Goal: Task Accomplishment & Management: Manage account settings

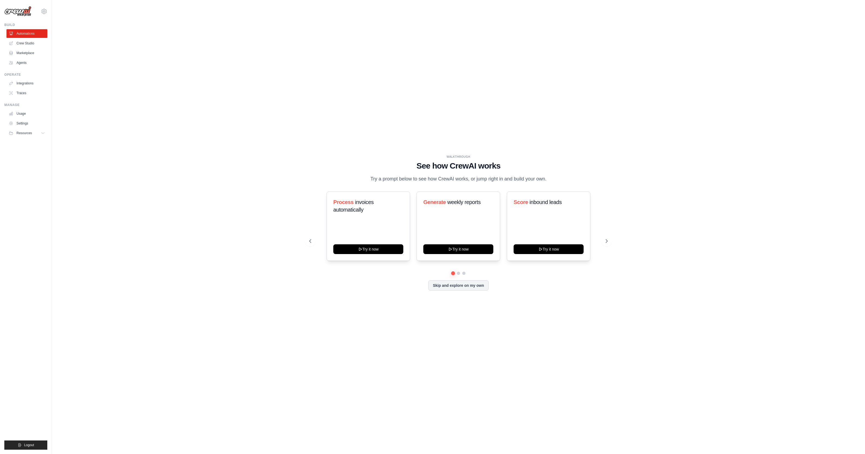
click at [168, 258] on div "WALKTHROUGH See how [PERSON_NAME] works Try a prompt below to see how [PERSON_N…" at bounding box center [459, 226] width 796 height 443
click at [22, 123] on link "Settings" at bounding box center [27, 123] width 41 height 9
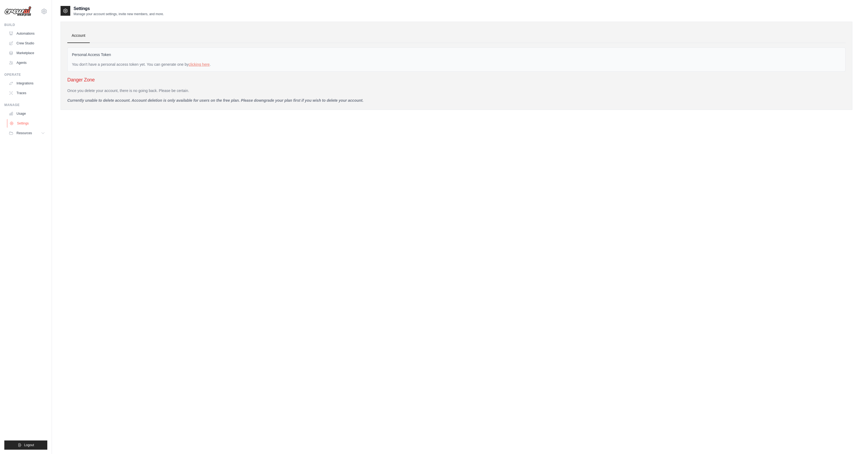
click at [24, 123] on link "Settings" at bounding box center [27, 123] width 41 height 9
click at [19, 113] on link "Usage" at bounding box center [27, 113] width 41 height 9
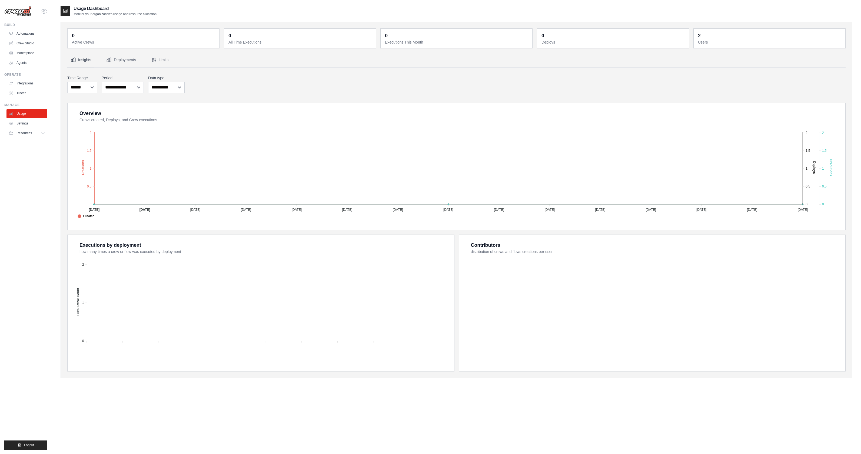
click at [25, 197] on ul "Build Automations Crew Studio Marketplace Agents" at bounding box center [25, 236] width 43 height 427
click at [44, 133] on icon at bounding box center [43, 133] width 4 height 4
click at [22, 199] on ul "Build Automations Crew Studio Marketplace Agents" at bounding box center [25, 236] width 43 height 427
click at [19, 62] on link "Agents" at bounding box center [27, 62] width 41 height 9
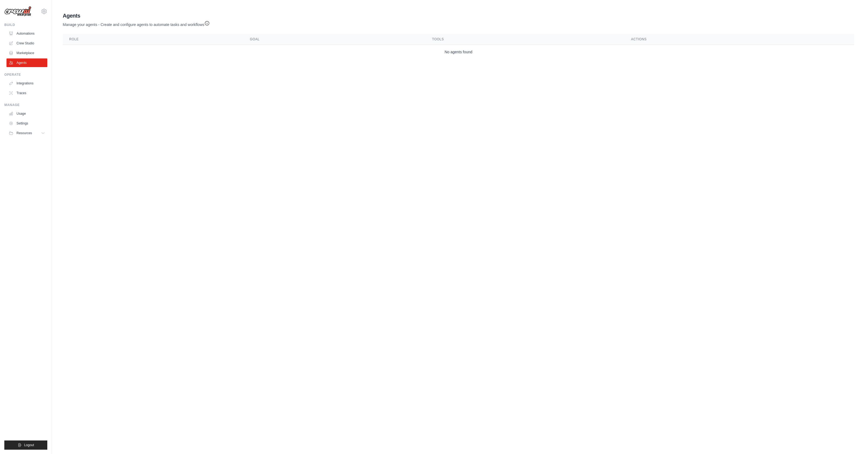
click at [182, 103] on body "[EMAIL_ADDRESS][DOMAIN_NAME] Settings Build Automations Crew Studio Blog" at bounding box center [432, 227] width 865 height 454
click at [44, 12] on icon at bounding box center [44, 12] width 2 height 2
click at [32, 36] on link "Settings" at bounding box center [44, 37] width 48 height 10
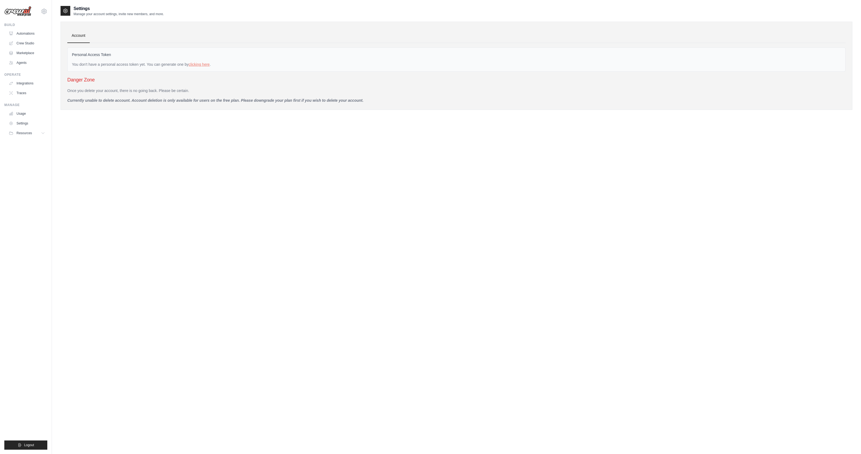
drag, startPoint x: 53, startPoint y: 240, endPoint x: 103, endPoint y: 237, distance: 49.6
click at [57, 240] on div "Settings Manage your account settings, invite new members, and more. Account Pe…" at bounding box center [456, 232] width 809 height 454
click at [42, 132] on icon at bounding box center [43, 133] width 4 height 4
click at [94, 163] on div "Settings Manage your account settings, invite new members, and more. Account Pe…" at bounding box center [457, 232] width 792 height 454
click at [20, 93] on link "Traces" at bounding box center [27, 93] width 41 height 9
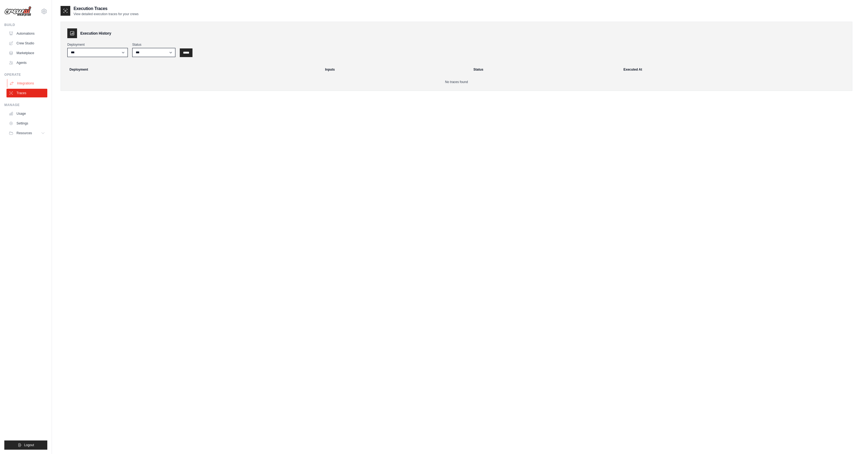
click at [29, 84] on link "Integrations" at bounding box center [27, 83] width 41 height 9
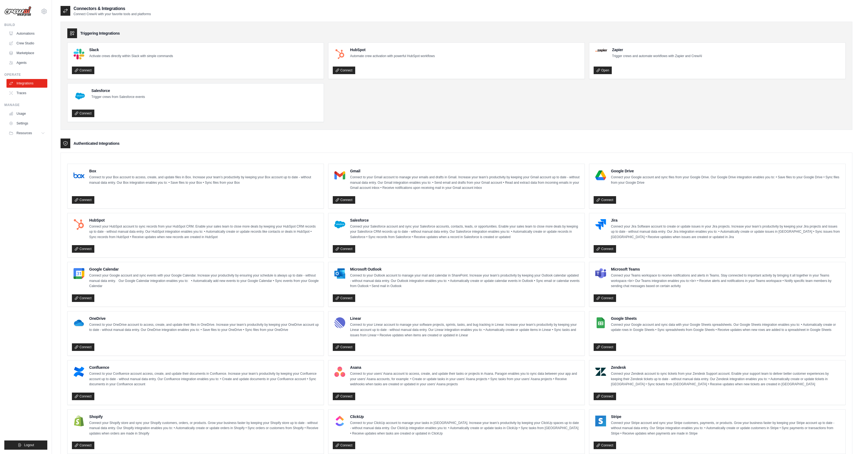
click at [21, 228] on ul "Build Automations Crew Studio Marketplace Agents" at bounding box center [25, 236] width 43 height 427
click at [345, 248] on link "Connect" at bounding box center [344, 249] width 22 height 8
click at [34, 220] on ul "Build Automations Crew Studio Marketplace Agents" at bounding box center [25, 236] width 43 height 427
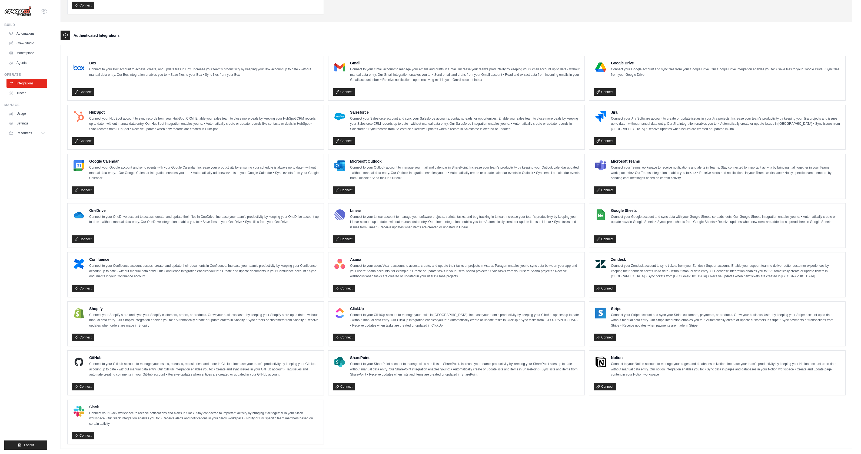
scroll to position [115, 0]
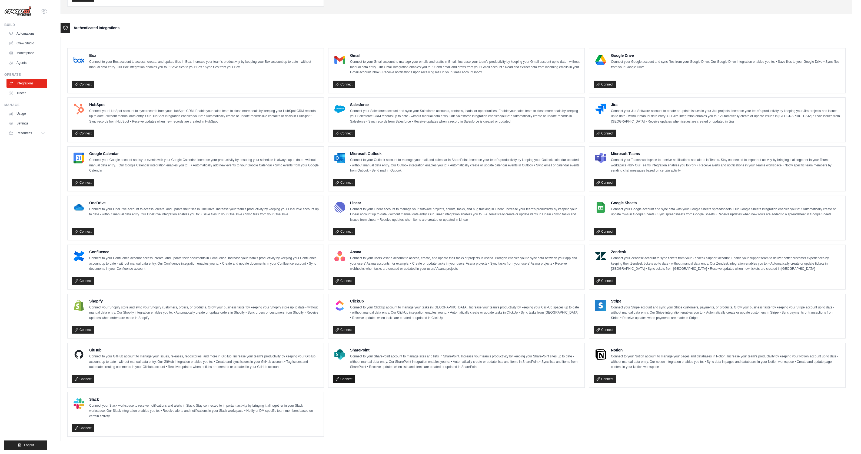
click at [343, 377] on link "Connect" at bounding box center [344, 379] width 22 height 8
click at [3, 251] on div "[EMAIL_ADDRESS][DOMAIN_NAME] Settings Build Automations Crew Studio Marketplace…" at bounding box center [26, 227] width 52 height 454
